Goal: Task Accomplishment & Management: Manage account settings

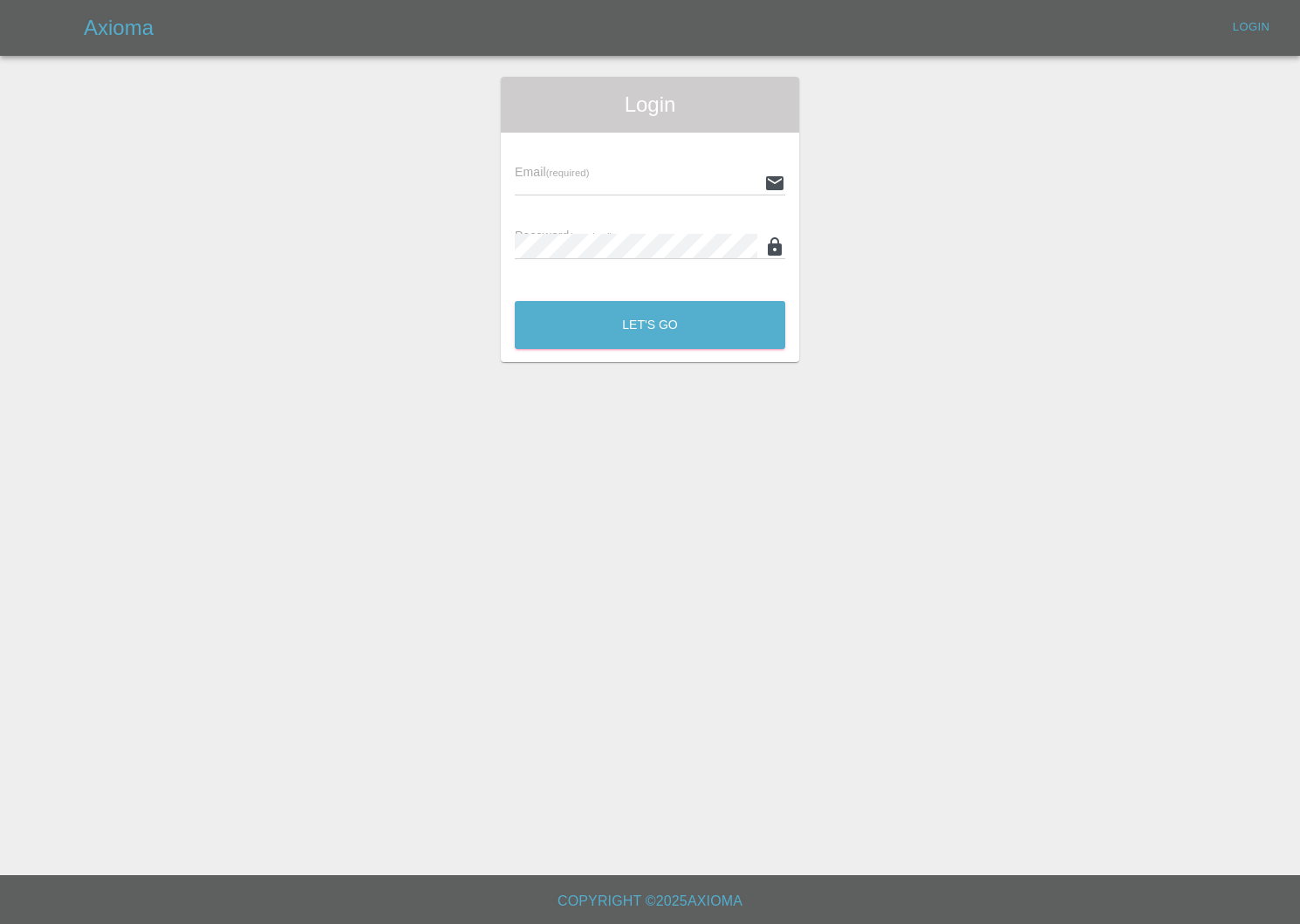
click at [553, 182] on input "text" at bounding box center [637, 183] width 243 height 26
type input "[EMAIL_ADDRESS][DOMAIN_NAME]"
click at [616, 309] on div "Let's Go" at bounding box center [650, 321] width 272 height 66
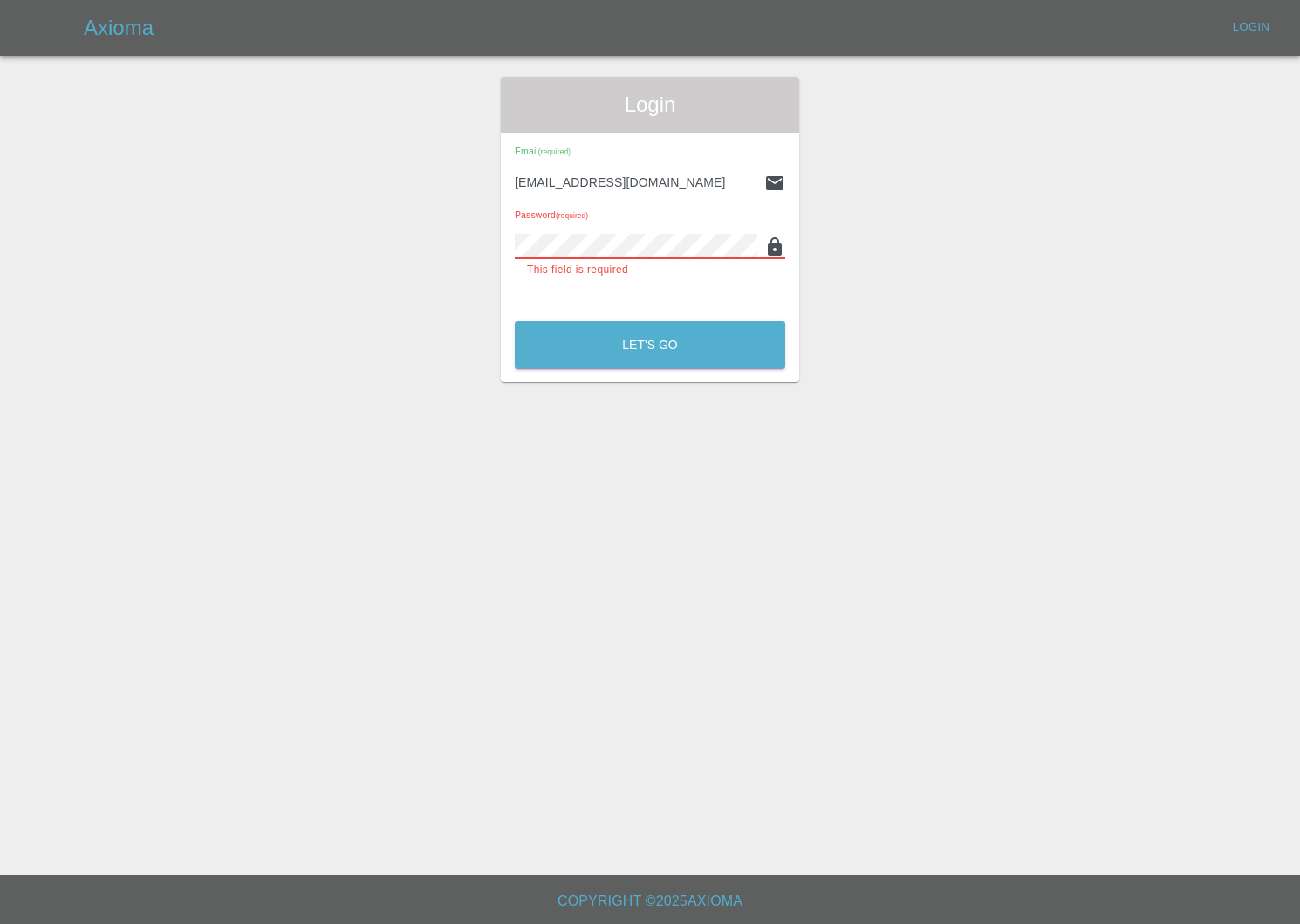
click at [772, 251] on icon at bounding box center [775, 247] width 14 height 19
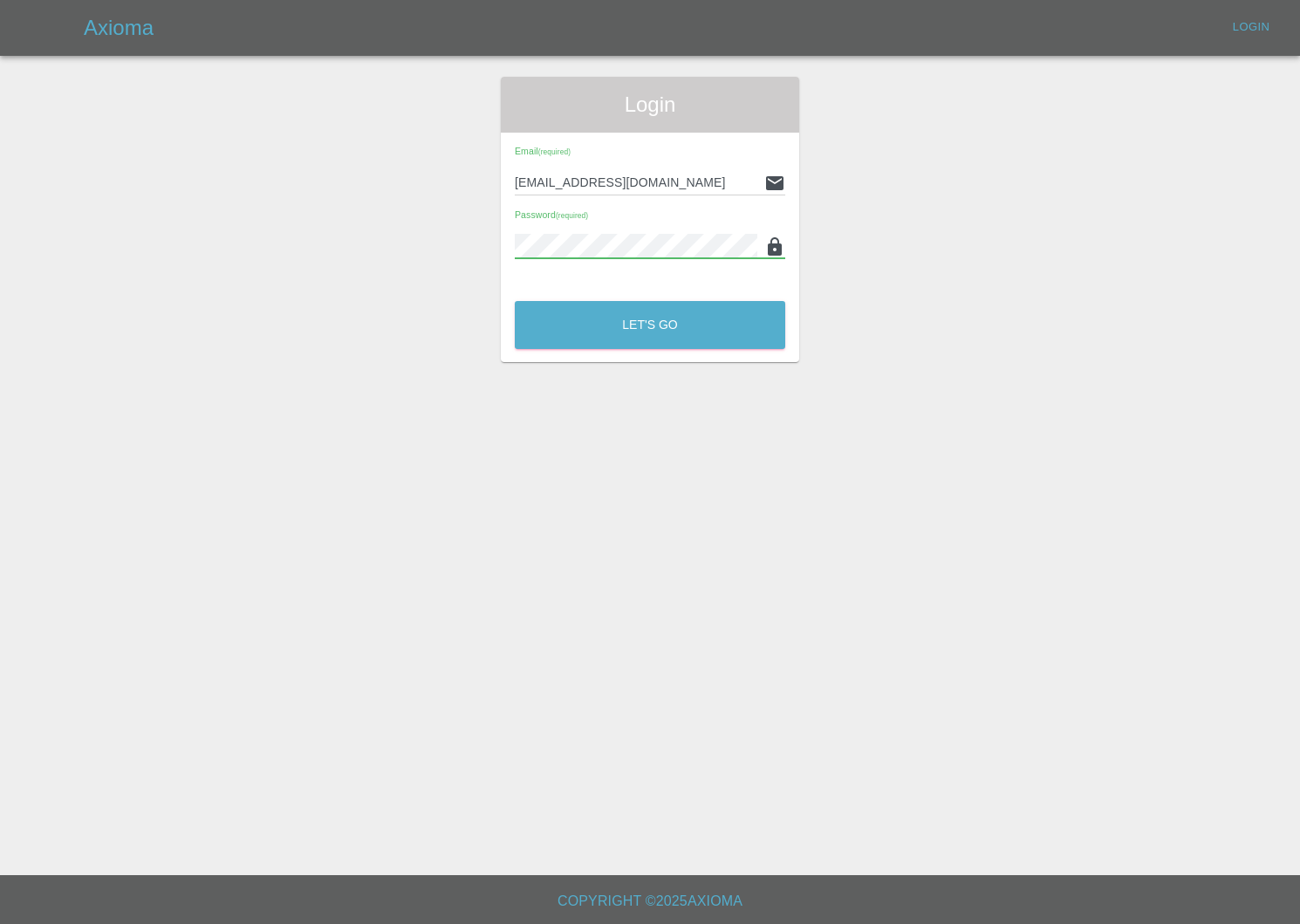
click at [515, 301] on button "Let's Go" at bounding box center [650, 325] width 270 height 48
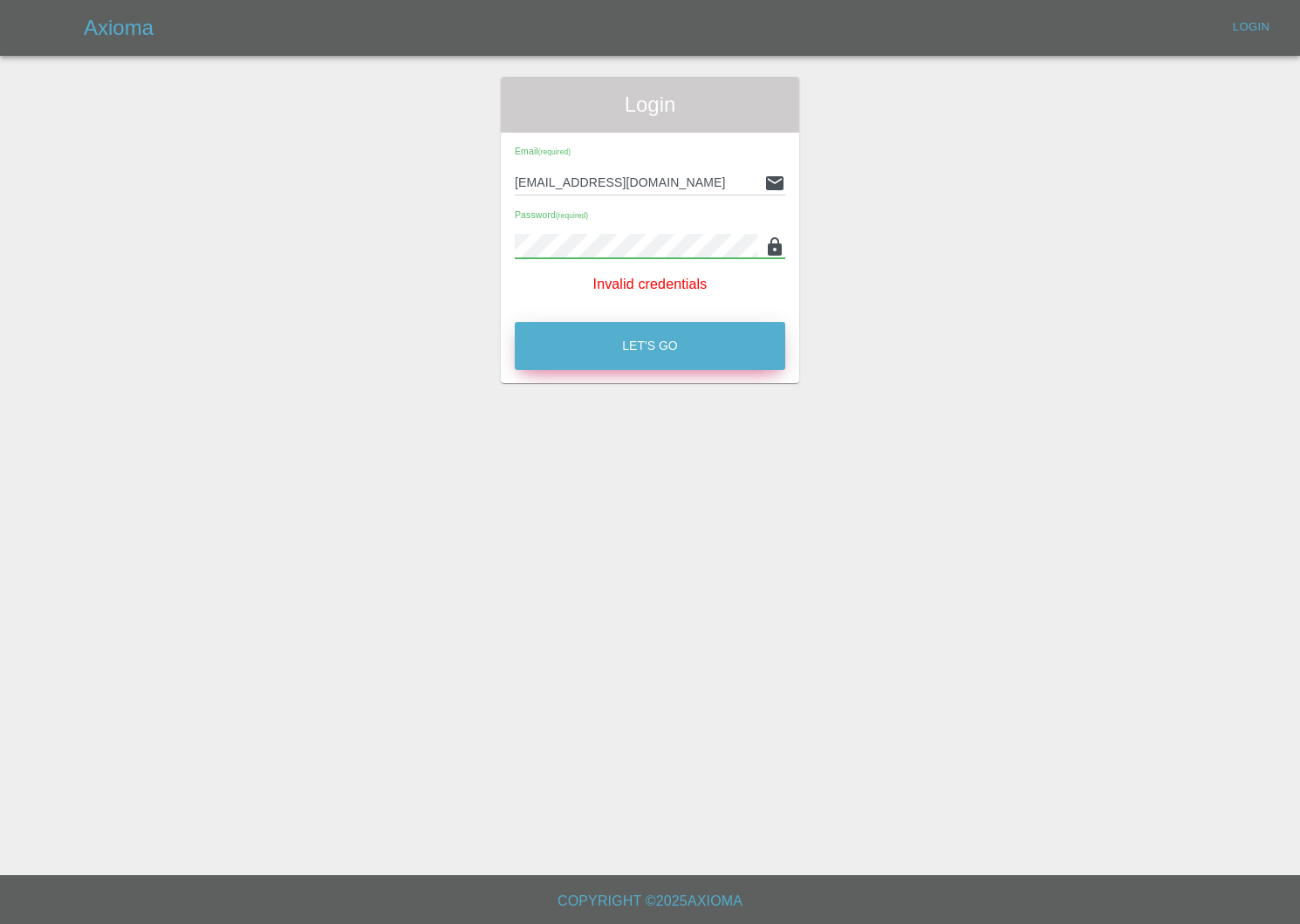
click at [722, 349] on button "Let's Go" at bounding box center [650, 346] width 270 height 48
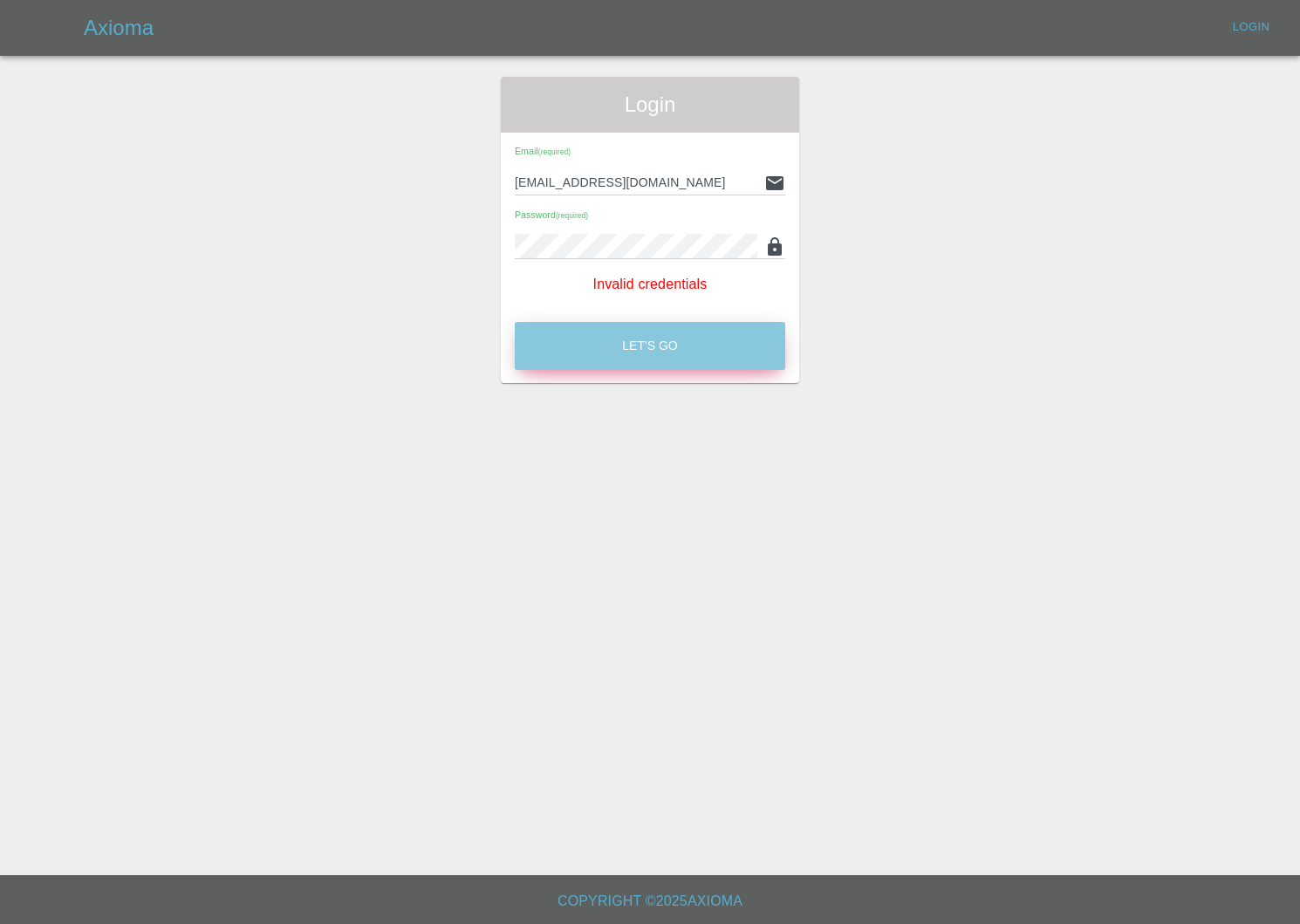
click at [722, 349] on button "Let's Go" at bounding box center [650, 346] width 270 height 48
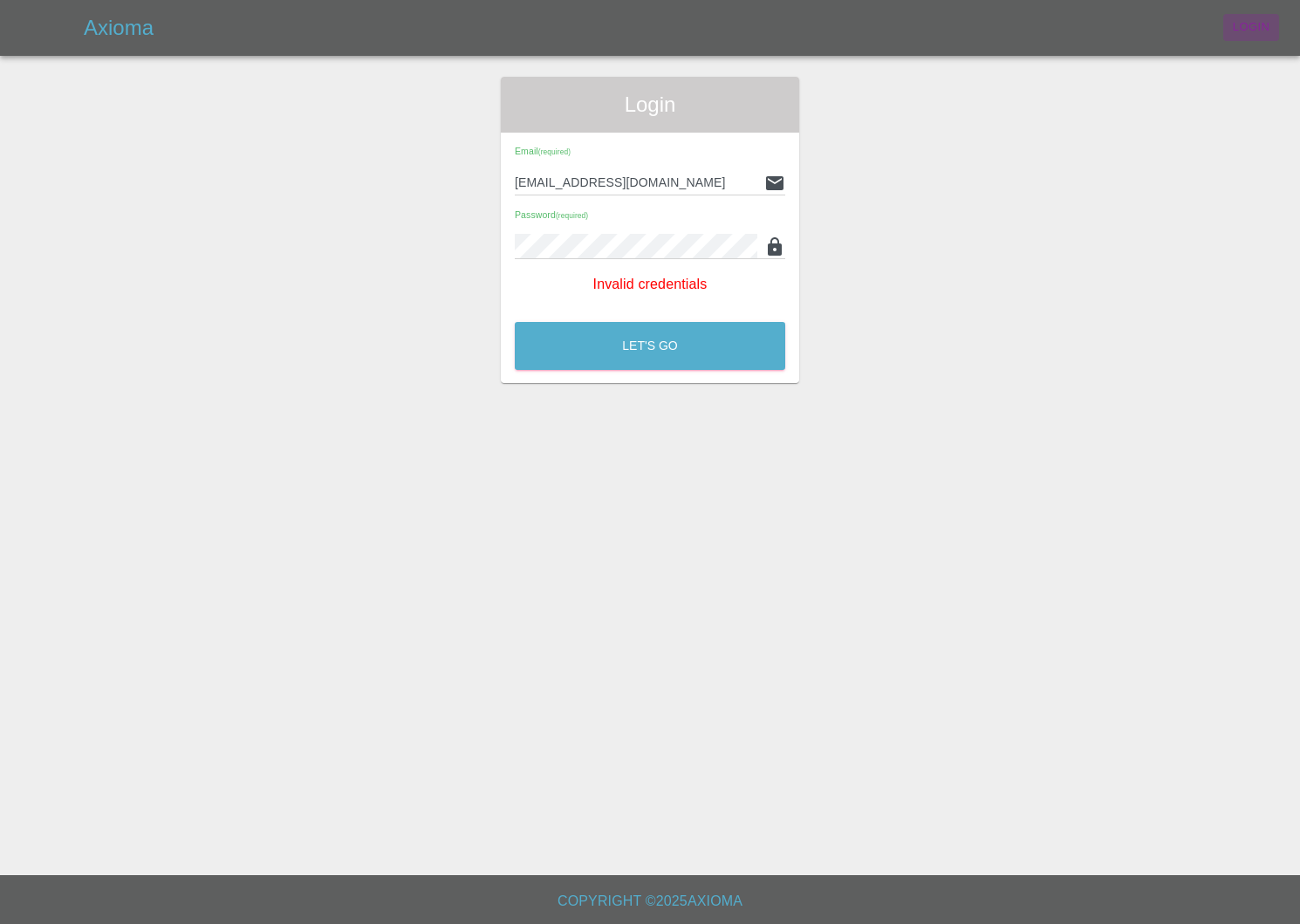
click at [1246, 20] on link "Login" at bounding box center [1251, 27] width 56 height 27
click at [515, 322] on button "Let's Go" at bounding box center [650, 346] width 270 height 48
click at [646, 333] on button "Let's Go" at bounding box center [650, 346] width 270 height 48
click at [109, 38] on h5 "Axioma" at bounding box center [118, 27] width 70 height 27
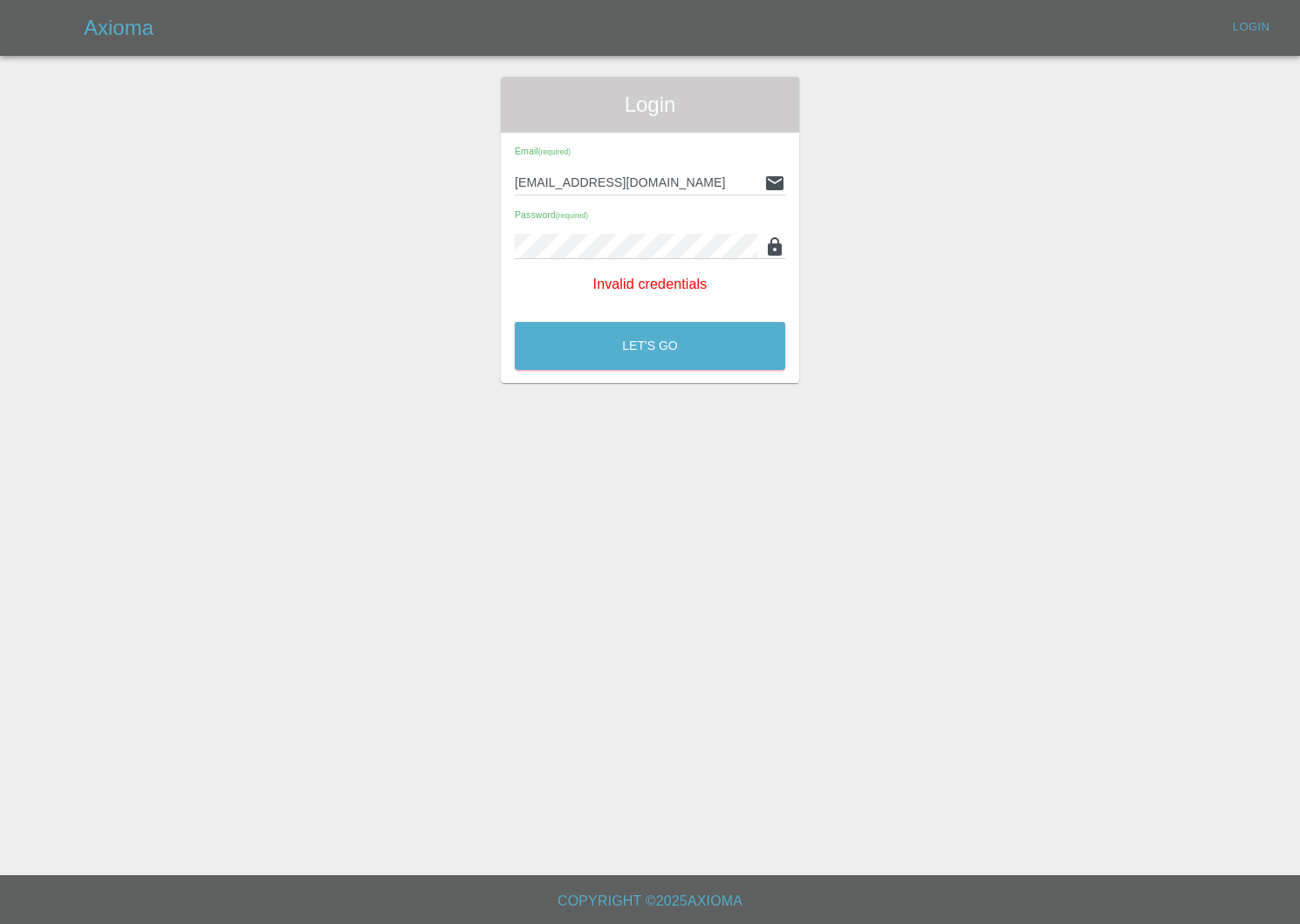
click at [114, 8] on div "Axioma Login" at bounding box center [650, 27] width 1300 height 56
